Goal: Transaction & Acquisition: Subscribe to service/newsletter

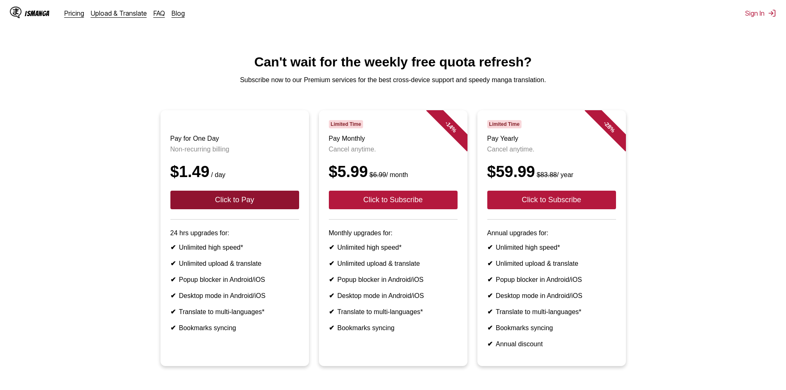
scroll to position [119, 0]
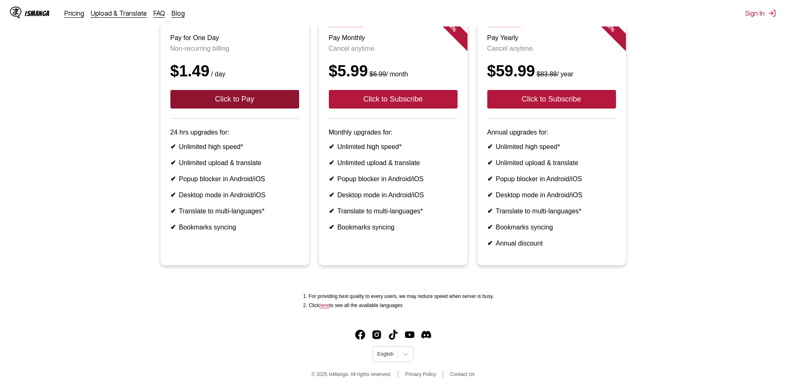
drag, startPoint x: 256, startPoint y: 97, endPoint x: 243, endPoint y: 89, distance: 15.6
click at [243, 90] on button "Click to Pay" at bounding box center [234, 99] width 129 height 19
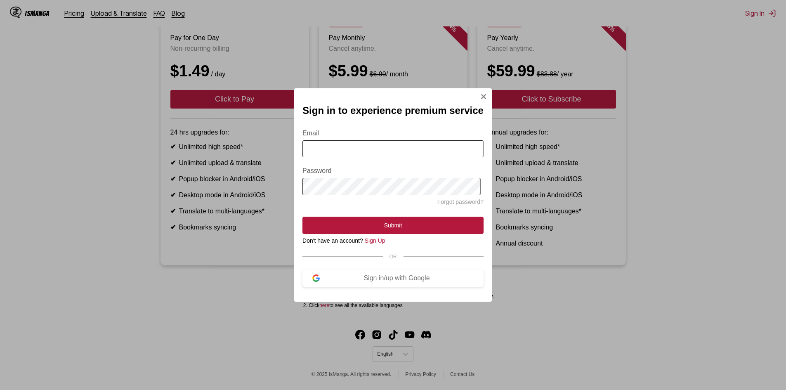
click at [348, 158] on form "Email Password Forgot password? Submit" at bounding box center [393, 177] width 181 height 114
click at [352, 153] on input "Email" at bounding box center [393, 148] width 181 height 17
type input "**********"
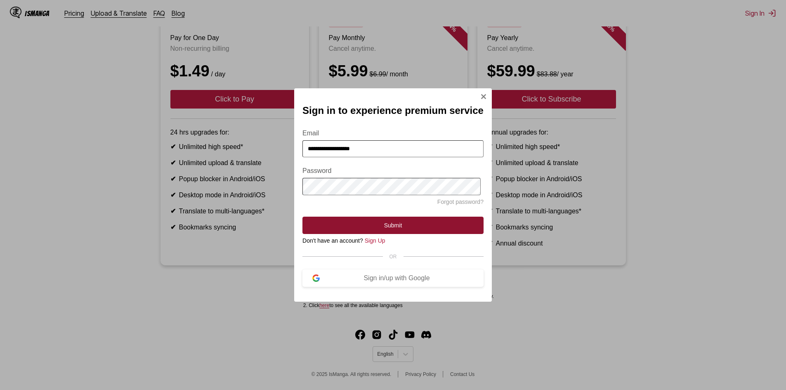
click at [413, 234] on button "Submit" at bounding box center [393, 225] width 181 height 17
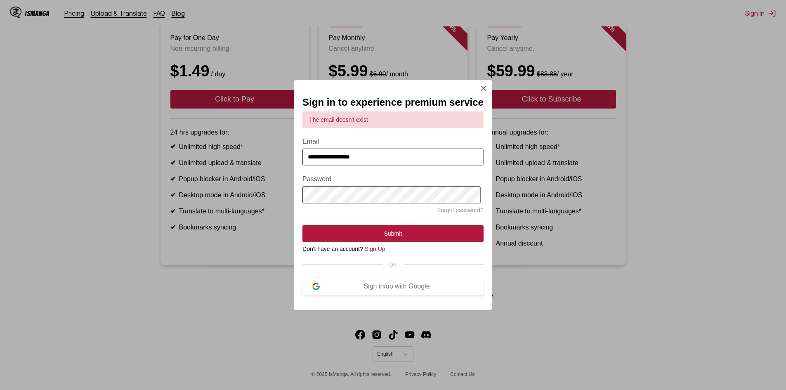
click at [412, 161] on input "**********" at bounding box center [393, 157] width 181 height 17
click at [384, 295] on button "Sign in/up with Google" at bounding box center [393, 286] width 181 height 17
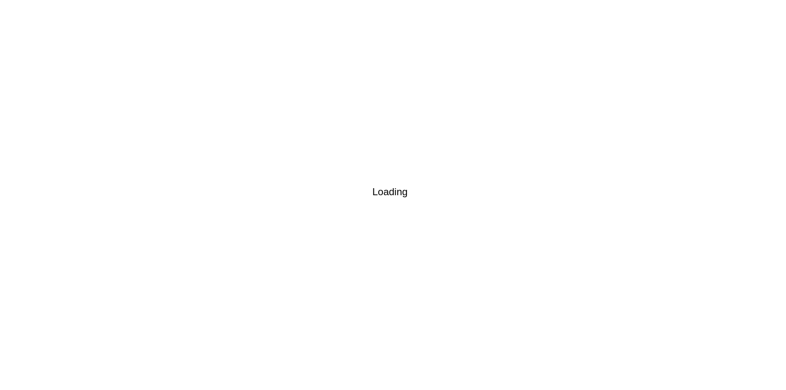
scroll to position [7, 0]
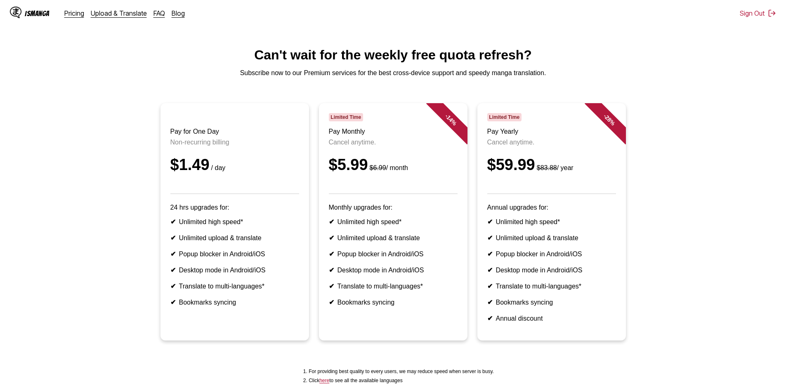
click at [207, 227] on article "Pay for One Day Non-recurring billing $1.49 / day 24 hrs upgrades for: ✔ Unlimi…" at bounding box center [235, 221] width 149 height 237
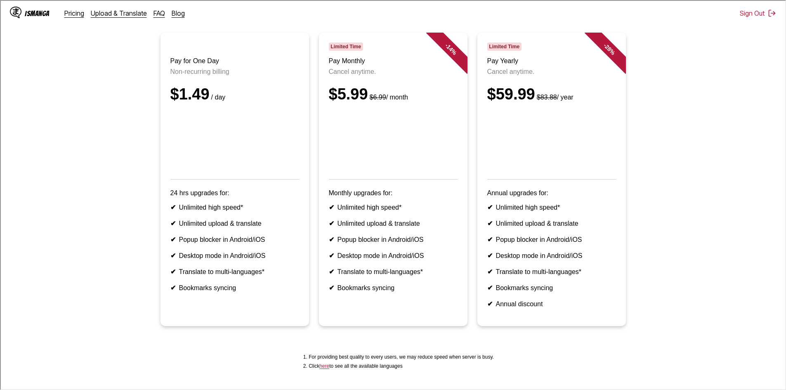
scroll to position [157, 0]
